Goal: Information Seeking & Learning: Learn about a topic

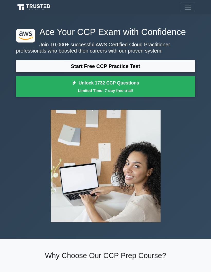
click at [167, 72] on link "Start Free CCP Practice Test" at bounding box center [105, 66] width 179 height 12
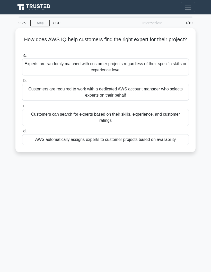
click at [171, 116] on div "Customers can search for experts based on their skills, experience, and custome…" at bounding box center [105, 117] width 167 height 17
click at [22, 108] on input "c. Customers can search for experts based on their skills, experience, and cust…" at bounding box center [22, 105] width 0 height 3
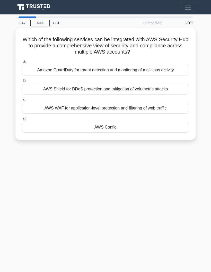
click at [176, 126] on div "AWS Config" at bounding box center [105, 127] width 167 height 11
click at [22, 120] on input "d. AWS Config" at bounding box center [22, 118] width 0 height 3
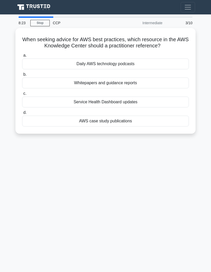
click at [176, 81] on div "Whitepapers and guidance reports" at bounding box center [105, 82] width 167 height 11
click at [22, 76] on input "b. Whitepapers and guidance reports" at bounding box center [22, 74] width 0 height 3
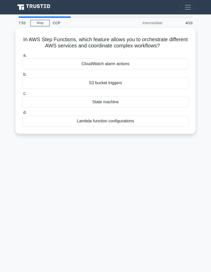
click at [163, 117] on div "Lambda function configurations" at bounding box center [105, 121] width 167 height 11
click at [22, 114] on input "d. Lambda function configurations" at bounding box center [22, 112] width 0 height 3
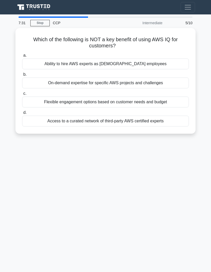
click at [46, 59] on div "Ability to hire AWS experts as [DEMOGRAPHIC_DATA] employees" at bounding box center [105, 63] width 167 height 11
click at [22, 57] on input "a. Ability to hire AWS experts as [DEMOGRAPHIC_DATA] employees" at bounding box center [22, 55] width 0 height 3
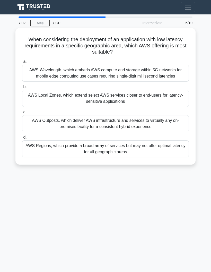
click at [180, 126] on div "AWS Outposts, which deliver AWS infrastructure and services to virtually any on…" at bounding box center [105, 123] width 167 height 17
click at [22, 114] on input "c. AWS Outposts, which deliver AWS infrastructure and services to virtually any…" at bounding box center [22, 111] width 0 height 3
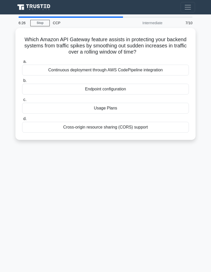
click at [135, 65] on div "Continuous deployment through AWS CodePipeline integration" at bounding box center [105, 70] width 167 height 11
click at [22, 63] on input "a. Continuous deployment through AWS CodePipeline integration" at bounding box center [22, 61] width 0 height 3
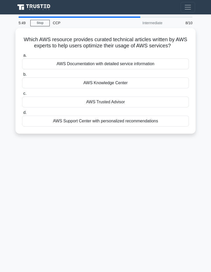
click at [116, 126] on div "AWS Support Center with personalized recommendations" at bounding box center [105, 121] width 167 height 11
click at [22, 114] on input "d. AWS Support Center with personalized recommendations" at bounding box center [22, 112] width 0 height 3
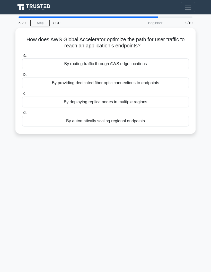
click at [162, 99] on div "By deploying replica nodes in multiple regions" at bounding box center [105, 102] width 167 height 11
click at [22, 95] on input "c. By deploying replica nodes in multiple regions" at bounding box center [22, 93] width 0 height 3
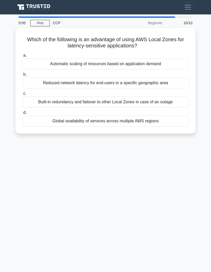
click at [168, 101] on div "Built-in redundancy and failover to other Local Zones in case of an outage" at bounding box center [105, 102] width 167 height 11
click at [22, 95] on input "c. Built-in redundancy and failover to other Local Zones in case of an outage" at bounding box center [22, 93] width 0 height 3
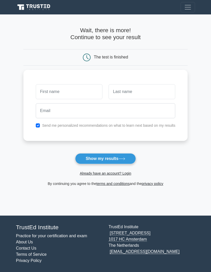
click at [80, 98] on input "text" at bounding box center [69, 91] width 67 height 15
type input "Deepa"
click at [113, 90] on input "text" at bounding box center [142, 91] width 67 height 15
type input "Nambiar"
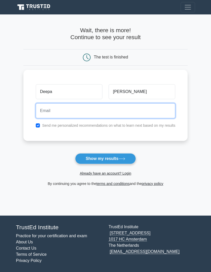
click at [78, 110] on input "email" at bounding box center [106, 110] width 140 height 15
type input "deepa.namb31@gmail"
click at [105, 158] on button "Show my results" at bounding box center [105, 158] width 61 height 11
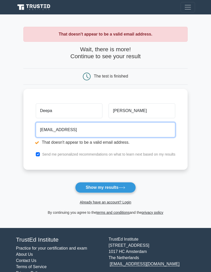
click at [123, 123] on input "deepa.namb31@gmail" at bounding box center [106, 129] width 140 height 15
click at [102, 125] on input "deepa.namb31@gmail" at bounding box center [106, 129] width 140 height 15
click at [78, 127] on input "deepa.namb31@gmail" at bounding box center [106, 129] width 140 height 15
type input "deepa.namb31@gmail.com"
click at [105, 187] on button "Show my results" at bounding box center [105, 187] width 61 height 11
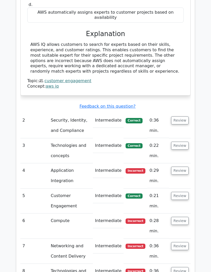
scroll to position [552, 0]
click at [185, 116] on button "Review" at bounding box center [180, 120] width 18 height 8
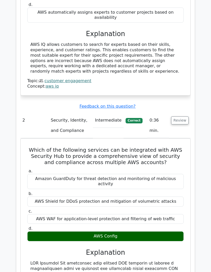
click at [181, 116] on button "Review" at bounding box center [180, 120] width 18 height 8
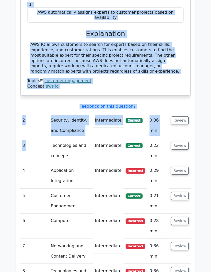
scroll to position [0, 1]
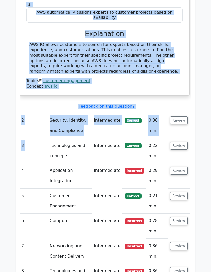
click at [181, 116] on button "Review" at bounding box center [179, 120] width 18 height 8
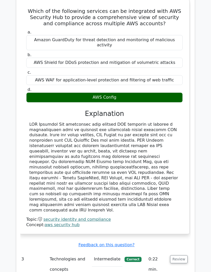
scroll to position [692, 0]
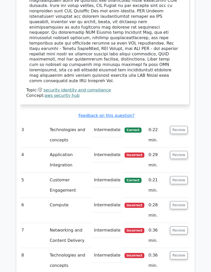
click at [187, 126] on button "Review" at bounding box center [179, 130] width 18 height 8
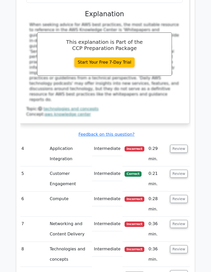
scroll to position [1063, 0]
click at [185, 145] on button "Review" at bounding box center [179, 149] width 18 height 8
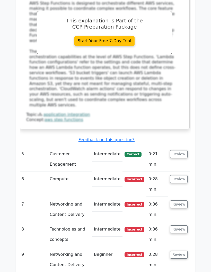
scroll to position [1348, 0]
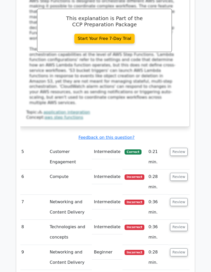
click at [186, 173] on button "Review" at bounding box center [179, 177] width 18 height 8
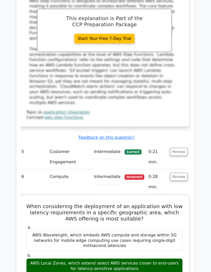
click at [182, 173] on button "Review" at bounding box center [179, 177] width 18 height 8
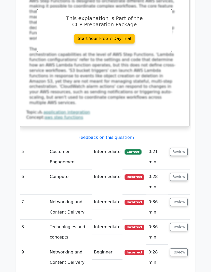
click at [185, 173] on button "Review" at bounding box center [179, 177] width 18 height 8
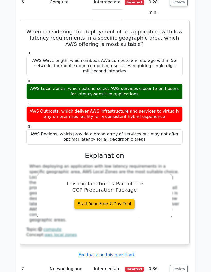
scroll to position [1530, 0]
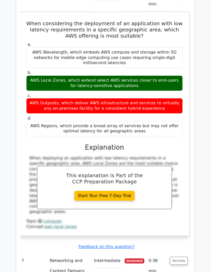
click at [184, 257] on button "Review" at bounding box center [179, 261] width 18 height 8
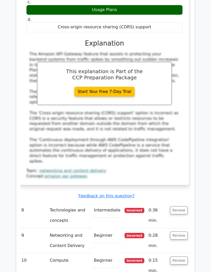
scroll to position [1874, 0]
click at [186, 203] on td "Review" at bounding box center [179, 215] width 22 height 25
click at [183, 206] on button "Review" at bounding box center [179, 210] width 18 height 8
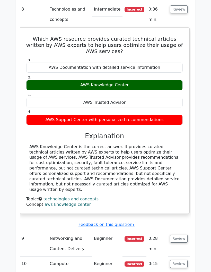
scroll to position [2076, 0]
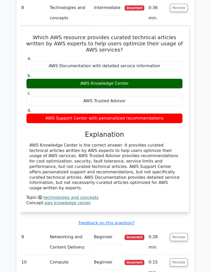
click at [185, 230] on td "Review" at bounding box center [179, 242] width 22 height 25
click at [182, 94] on td "Which AWS resource provides curated technical articles written by AWS experts t…" at bounding box center [104, 127] width 170 height 204
click at [179, 233] on button "Review" at bounding box center [179, 237] width 18 height 8
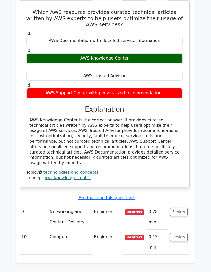
scroll to position [2102, 0]
click at [181, 208] on button "Review" at bounding box center [179, 212] width 18 height 8
click at [179, 208] on button "Review" at bounding box center [179, 212] width 18 height 8
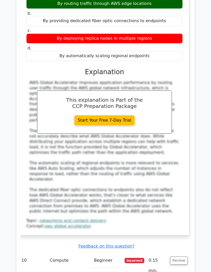
scroll to position [2364, 0]
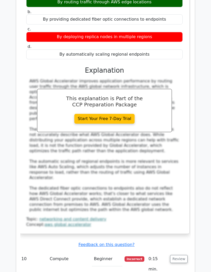
click at [183, 255] on button "Review" at bounding box center [179, 259] width 18 height 8
click at [181, 255] on button "Review" at bounding box center [179, 259] width 18 height 8
click at [183, 251] on td "Review" at bounding box center [179, 263] width 22 height 25
click at [183, 255] on button "Review" at bounding box center [179, 259] width 18 height 8
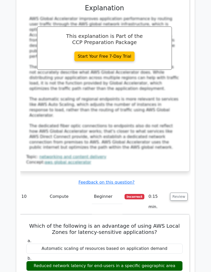
scroll to position [2428, 0]
